Goal: Use online tool/utility: Utilize a website feature to perform a specific function

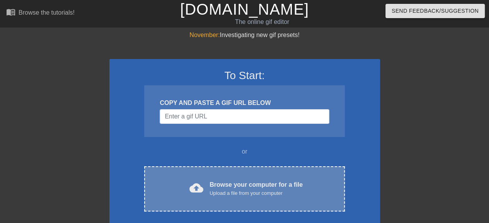
click at [232, 178] on div "cloud_upload Browse your computer for a file Upload a file from your computer C…" at bounding box center [244, 189] width 200 height 45
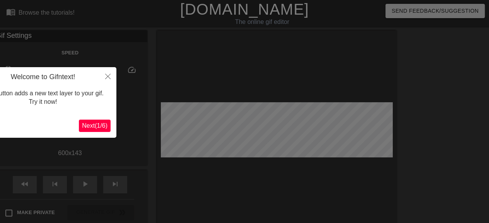
scroll to position [19, 0]
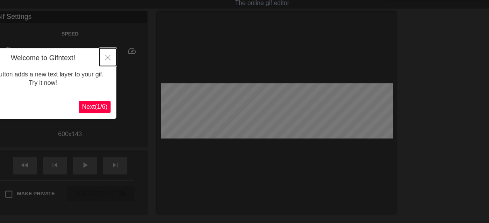
click at [108, 59] on icon "Close" at bounding box center [107, 57] width 5 height 5
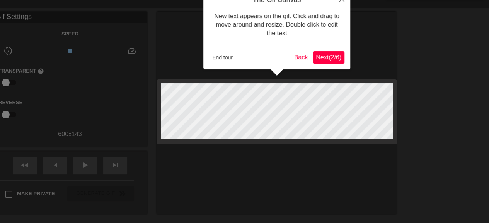
scroll to position [0, 0]
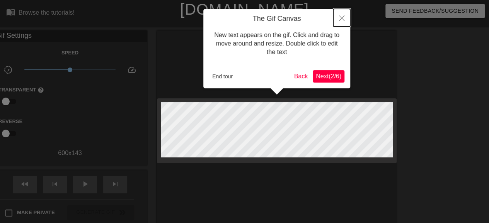
click at [342, 17] on icon "Close" at bounding box center [341, 17] width 5 height 5
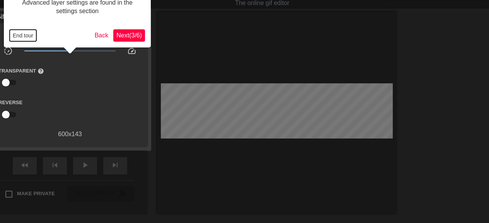
click at [24, 38] on button "End tour" at bounding box center [23, 36] width 27 height 12
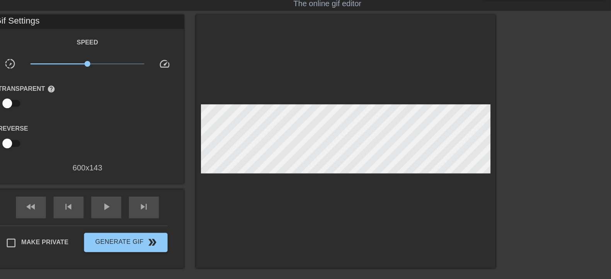
scroll to position [0, 0]
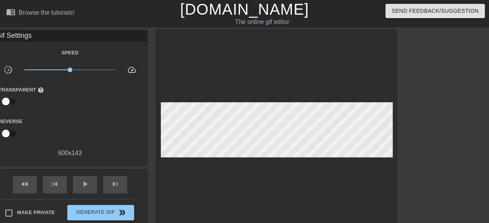
click at [66, 164] on div "Gif Settings Speed slow_motion_video x1.00 speed Transparent help Reverse 600 x…" at bounding box center [70, 98] width 155 height 135
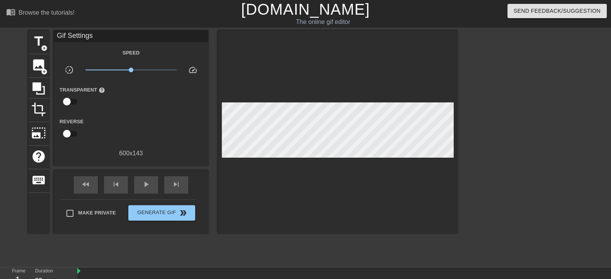
drag, startPoint x: 466, startPoint y: 0, endPoint x: 144, endPoint y: 117, distance: 342.9
click at [144, 117] on div "Reverse" at bounding box center [131, 129] width 155 height 24
click at [35, 135] on span "photo_size_select_large" at bounding box center [38, 133] width 15 height 15
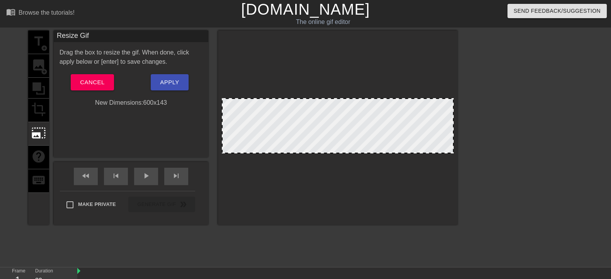
click at [151, 104] on div "New Dimensions: 600 x 143" at bounding box center [131, 102] width 155 height 9
drag, startPoint x: 377, startPoint y: 129, endPoint x: 415, endPoint y: 144, distance: 40.1
click at [367, 116] on div at bounding box center [338, 125] width 232 height 55
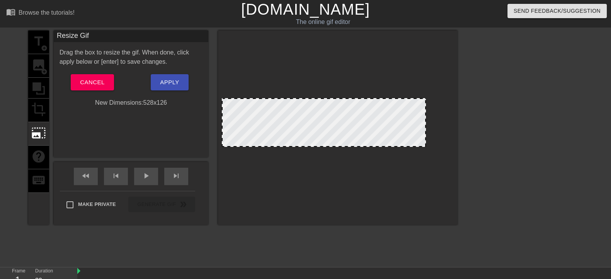
drag, startPoint x: 453, startPoint y: 152, endPoint x: 425, endPoint y: 144, distance: 29.5
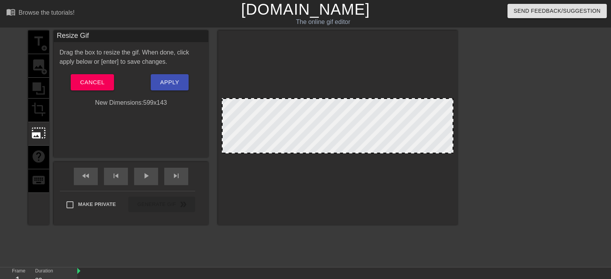
drag, startPoint x: 425, startPoint y: 119, endPoint x: 472, endPoint y: 118, distance: 46.4
click at [472, 118] on div "title add_circle image add_circle crop photo_size_select_large help keyboard Re…" at bounding box center [305, 147] width 611 height 232
click at [90, 82] on span "Cancel" at bounding box center [92, 82] width 24 height 10
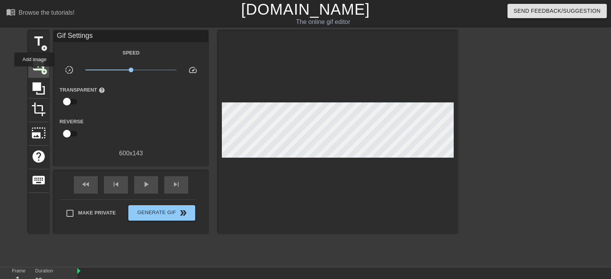
click at [34, 72] on div "image add_circle" at bounding box center [38, 66] width 21 height 24
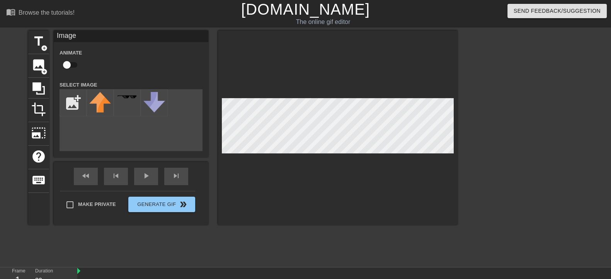
click at [292, 91] on div at bounding box center [338, 128] width 240 height 194
click at [66, 107] on input "file" at bounding box center [73, 103] width 26 height 26
click at [41, 126] on span "photo_size_select_large" at bounding box center [38, 133] width 15 height 15
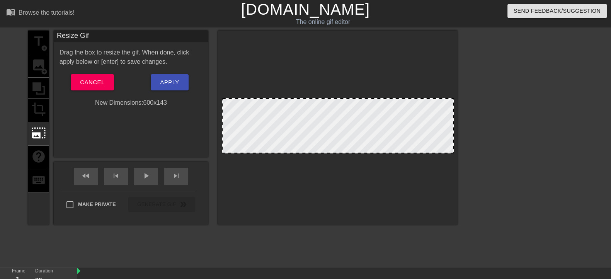
click at [39, 107] on div "title add_circle image add_circle crop photo_size_select_large help keyboard" at bounding box center [38, 128] width 21 height 194
click at [143, 99] on div "New Dimensions: 600 x 143" at bounding box center [131, 102] width 155 height 9
click at [44, 46] on div "title add_circle image add_circle crop photo_size_select_large help keyboard" at bounding box center [38, 128] width 21 height 194
